Goal: Check status: Check status

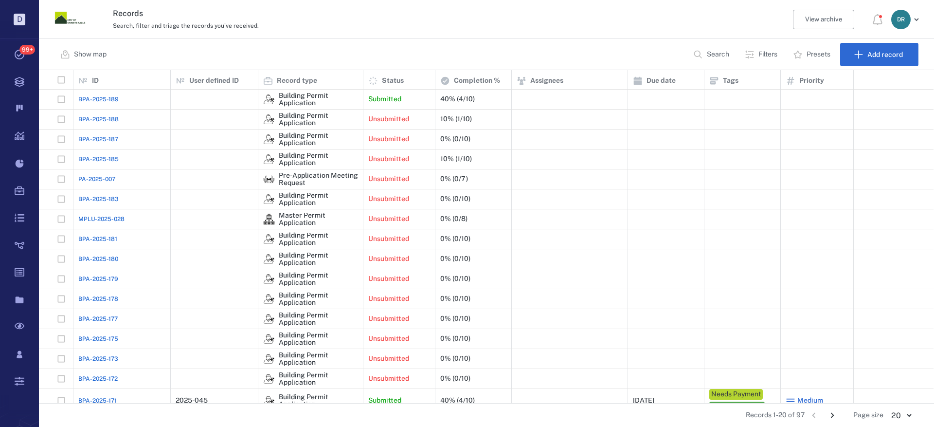
click at [110, 99] on span "BPA-2025-189" at bounding box center [98, 99] width 40 height 9
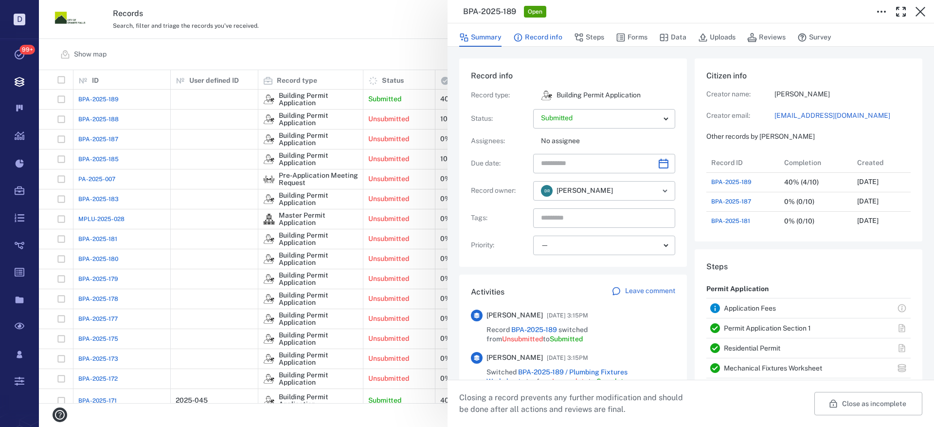
click at [542, 35] on button "Record info" at bounding box center [537, 37] width 49 height 18
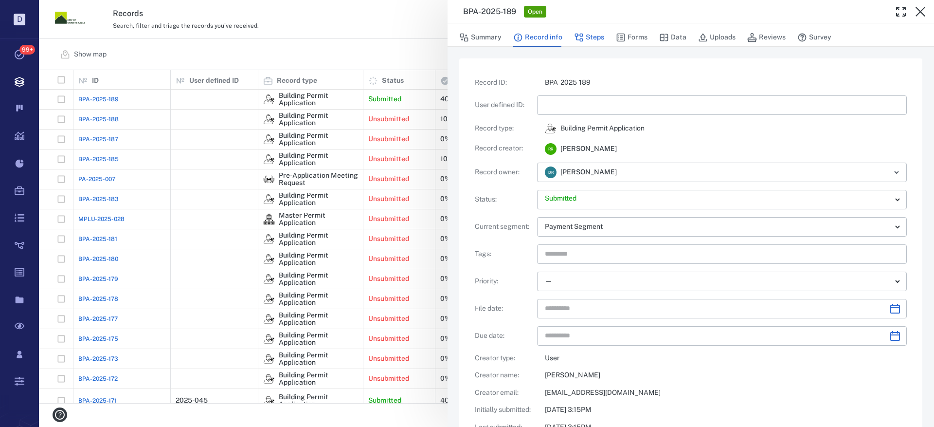
click at [597, 40] on button "Steps" at bounding box center [589, 37] width 30 height 18
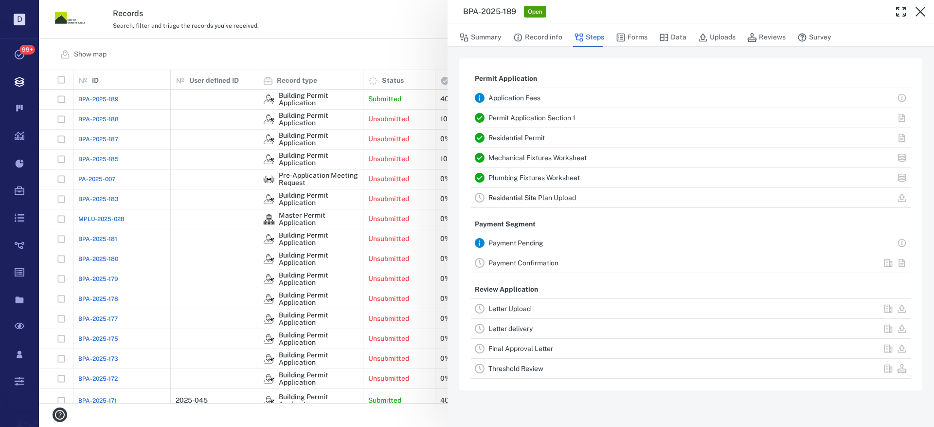
drag, startPoint x: 631, startPoint y: 36, endPoint x: 365, endPoint y: 124, distance: 281.0
click at [631, 36] on button "Forms" at bounding box center [632, 37] width 32 height 18
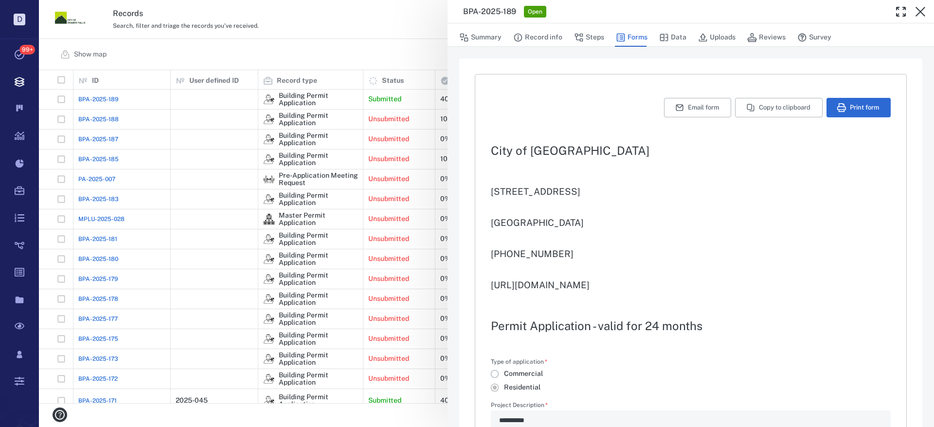
type input "**********"
type textarea "*"
click at [852, 107] on button "Print form" at bounding box center [859, 107] width 64 height 19
click at [721, 36] on button "Uploads" at bounding box center [716, 37] width 37 height 18
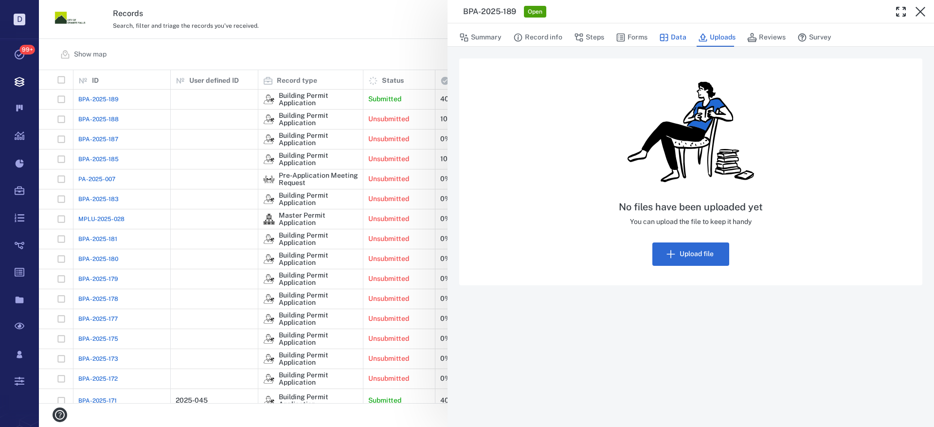
click at [669, 40] on button "Data" at bounding box center [673, 37] width 27 height 18
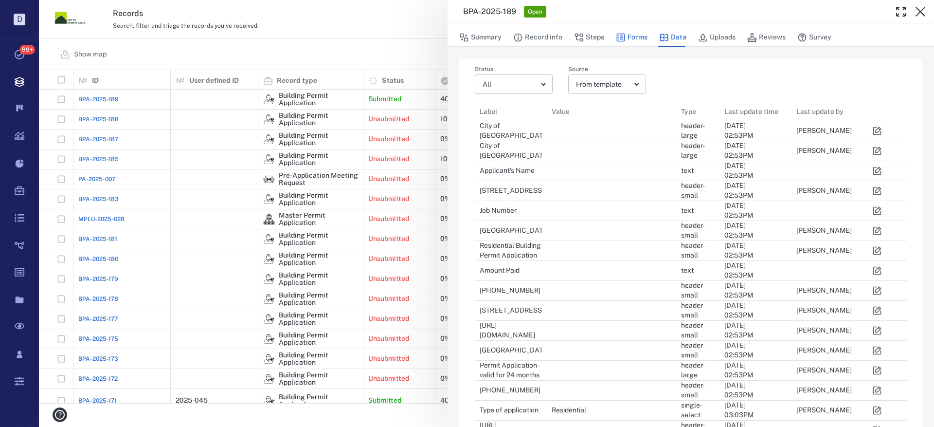
scroll to position [1728, 418]
click at [636, 38] on button "Forms" at bounding box center [632, 37] width 32 height 18
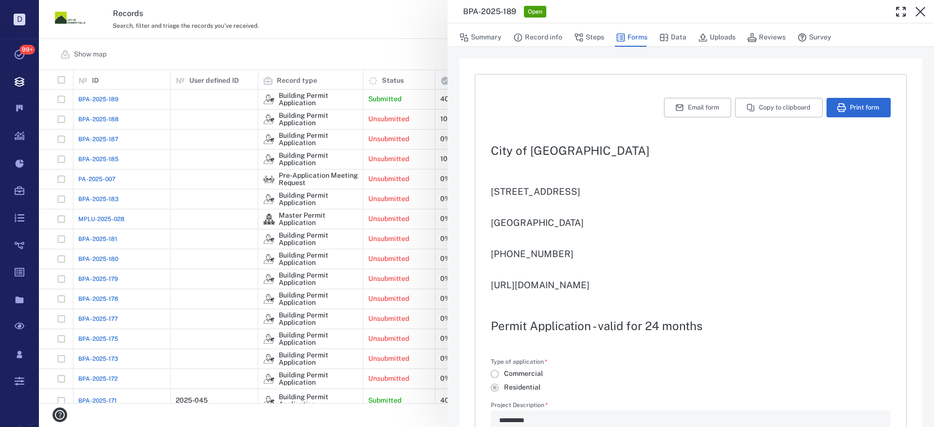
type input "**********"
type textarea "*"
click at [600, 37] on button "Steps" at bounding box center [589, 37] width 30 height 18
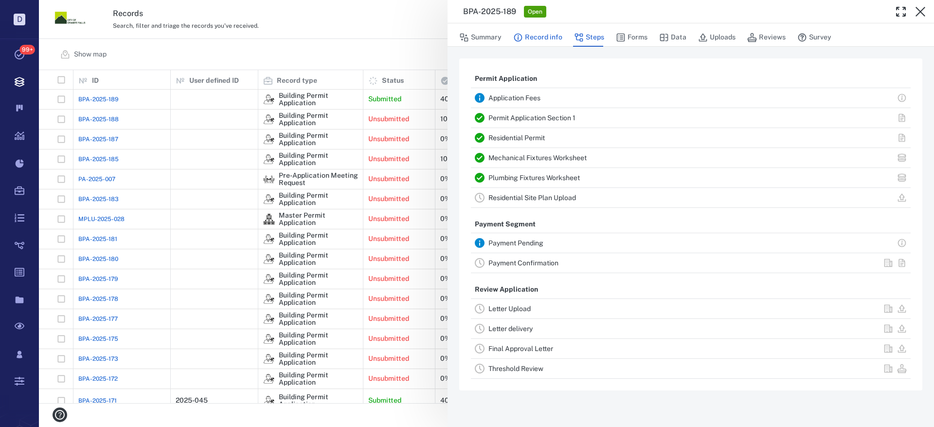
click at [526, 32] on button "Record info" at bounding box center [537, 37] width 49 height 18
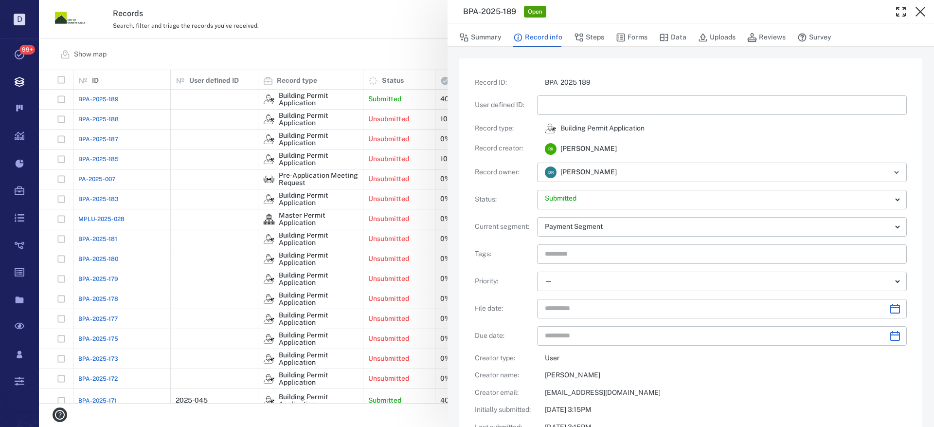
drag, startPoint x: 922, startPoint y: 7, endPoint x: 712, endPoint y: 99, distance: 229.5
click at [922, 7] on icon "button" at bounding box center [921, 12] width 12 height 12
